Goal: Task Accomplishment & Management: Complete application form

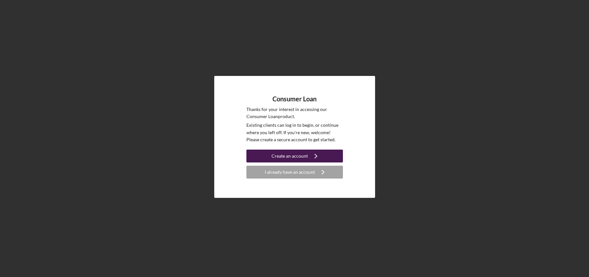
click at [303, 157] on div "Create an account" at bounding box center [289, 155] width 36 height 13
click at [292, 157] on div "Create an account" at bounding box center [289, 155] width 36 height 13
